Goal: Entertainment & Leisure: Consume media (video, audio)

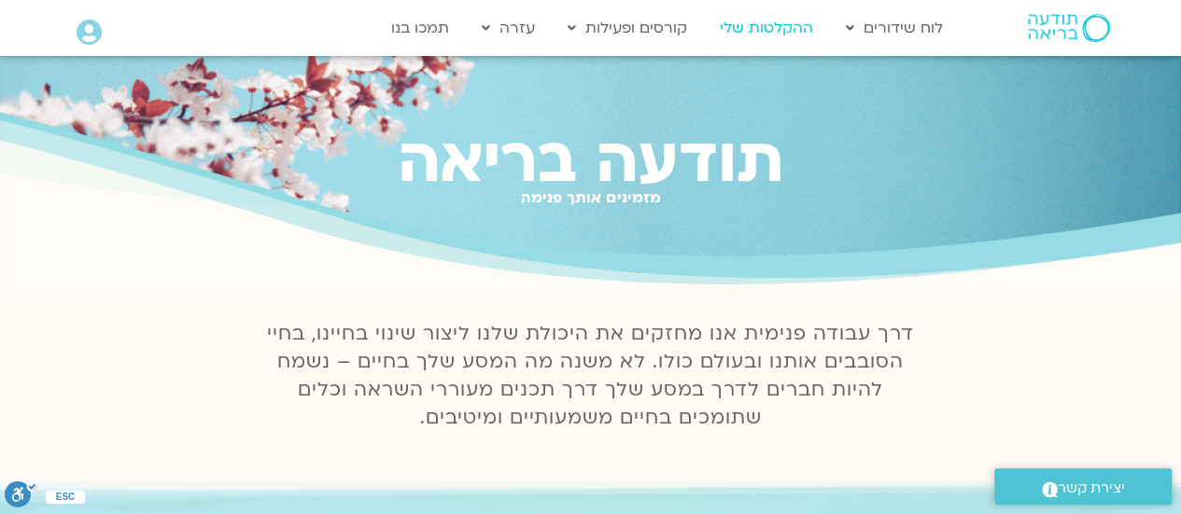
click at [748, 16] on link "ההקלטות שלי" at bounding box center [766, 27] width 112 height 35
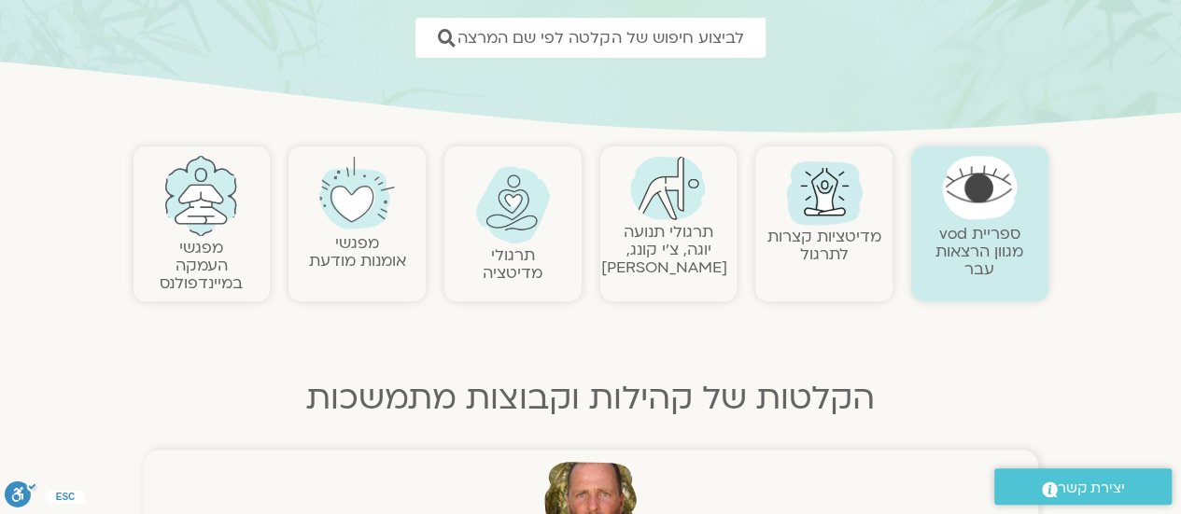
scroll to position [373, 0]
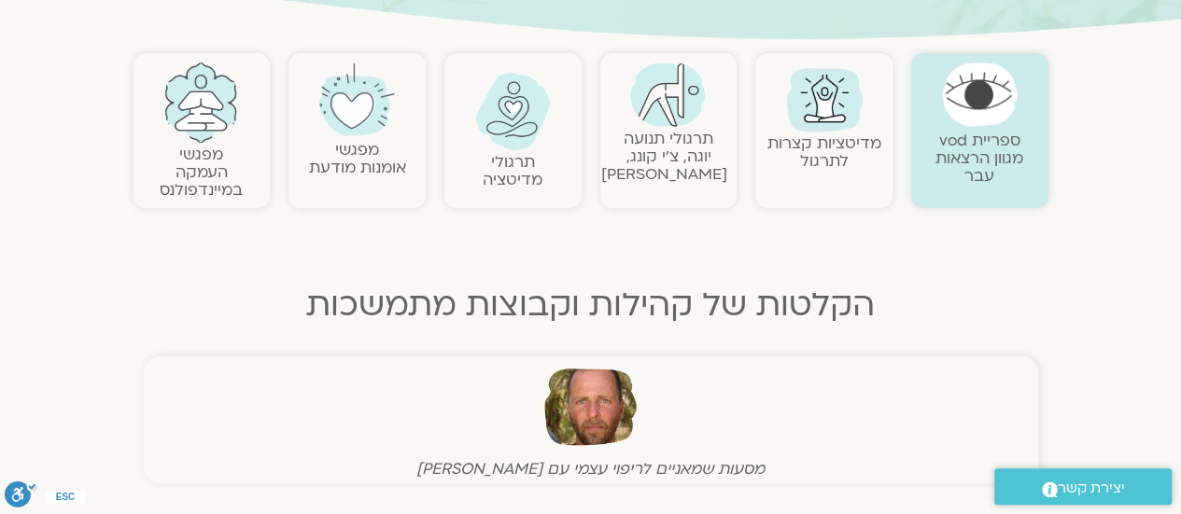
click at [498, 122] on img at bounding box center [513, 111] width 76 height 77
click at [515, 166] on link "תרגולי מדיטציה" at bounding box center [512, 170] width 60 height 39
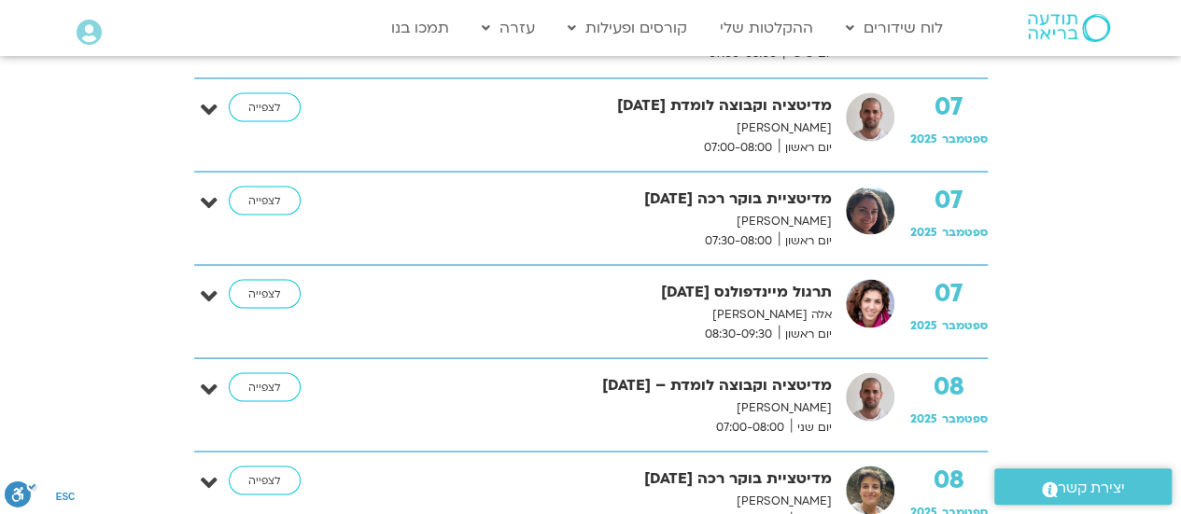
scroll to position [1773, 0]
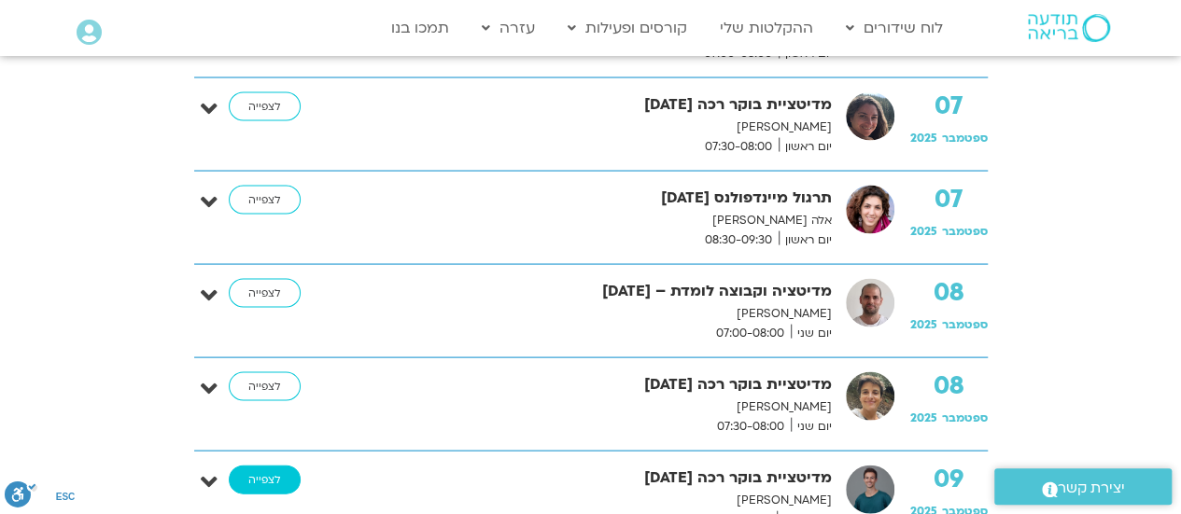
click at [254, 474] on link "לצפייה" at bounding box center [265, 481] width 72 height 30
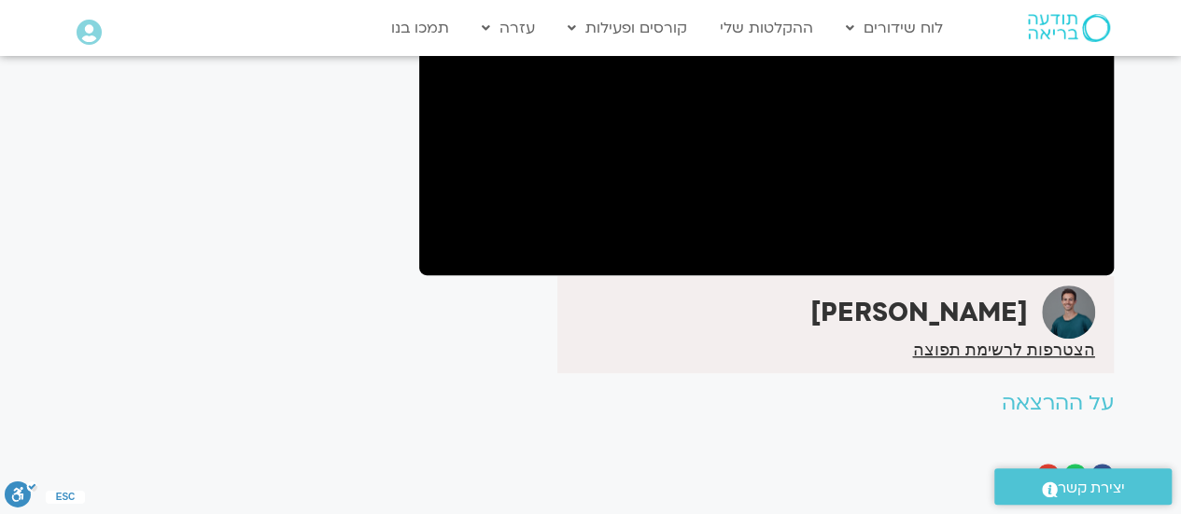
scroll to position [215, 0]
